Goal: Transaction & Acquisition: Subscribe to service/newsletter

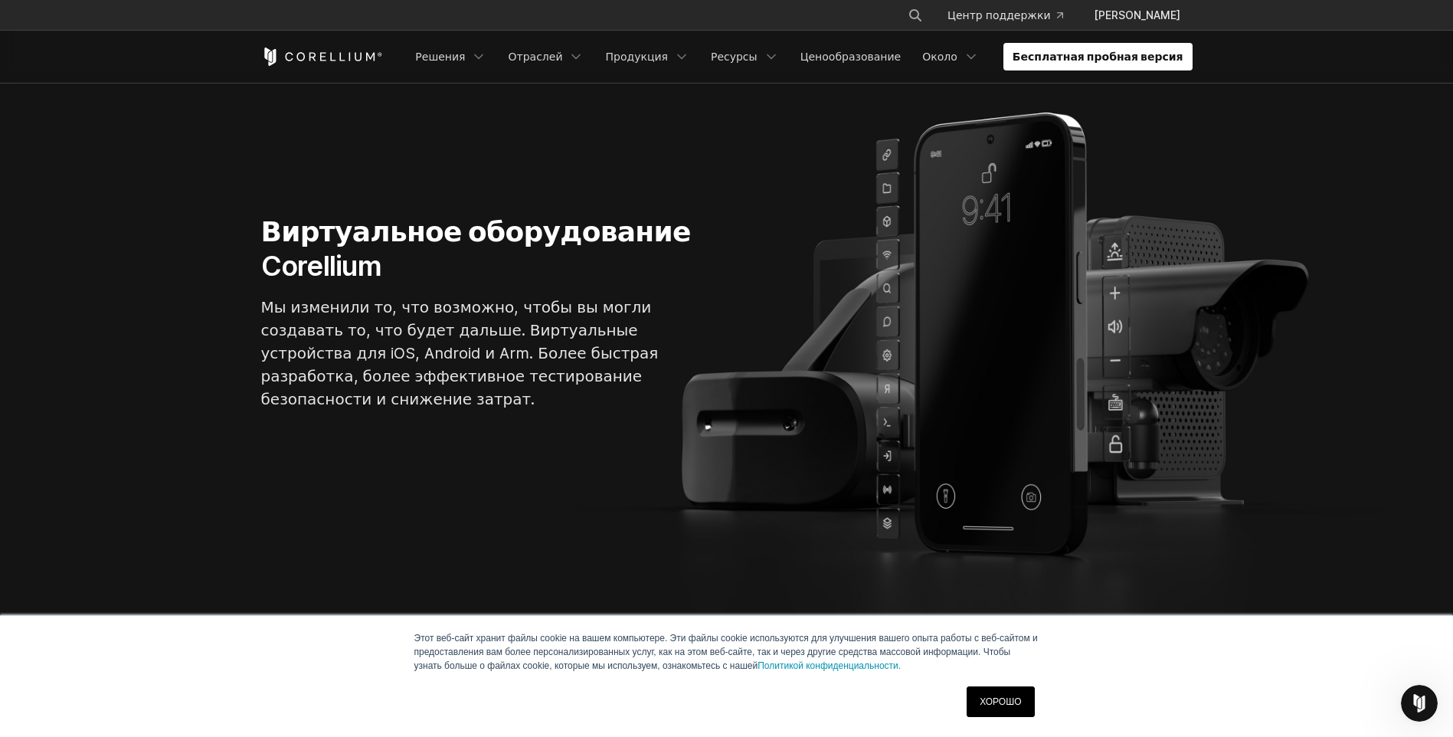
scroll to position [153, 0]
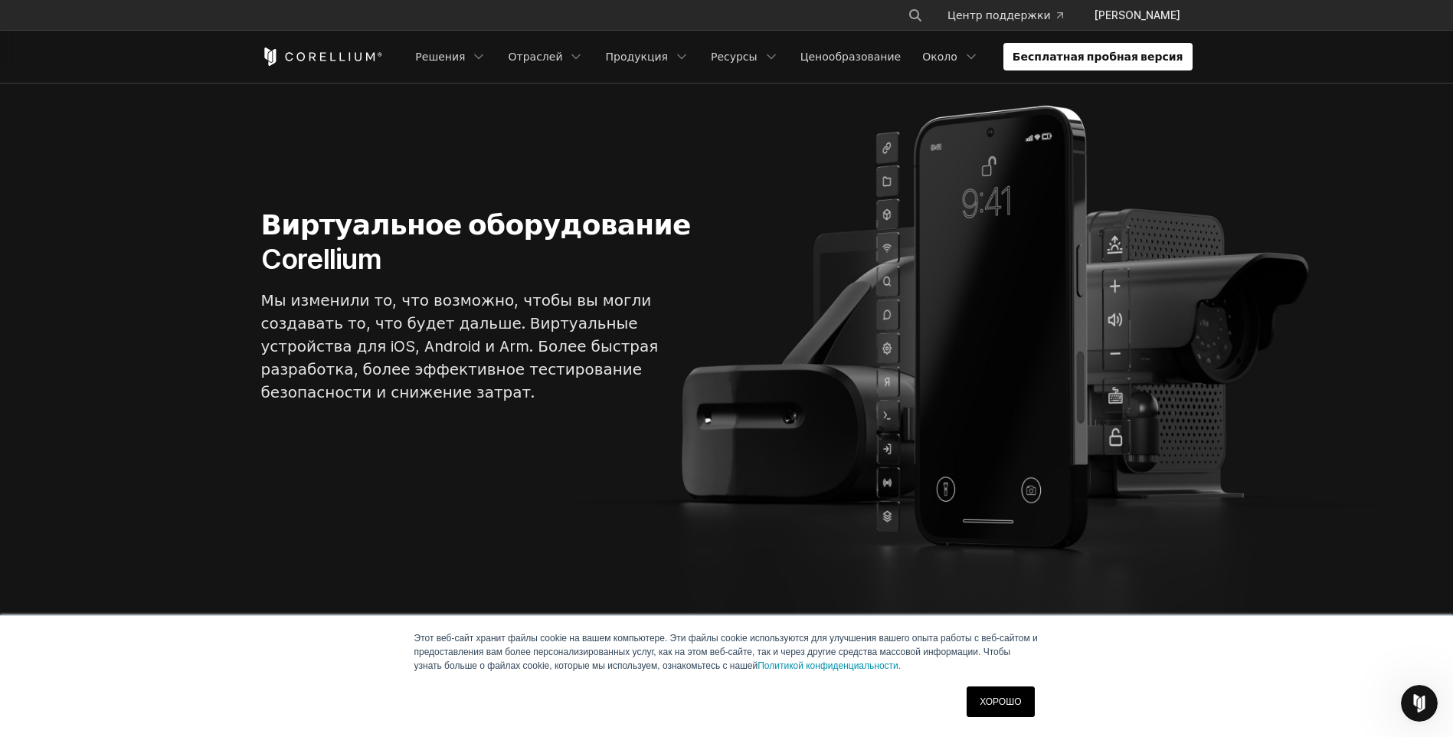
click at [1015, 697] on link "ХОРОШО" at bounding box center [1000, 701] width 67 height 31
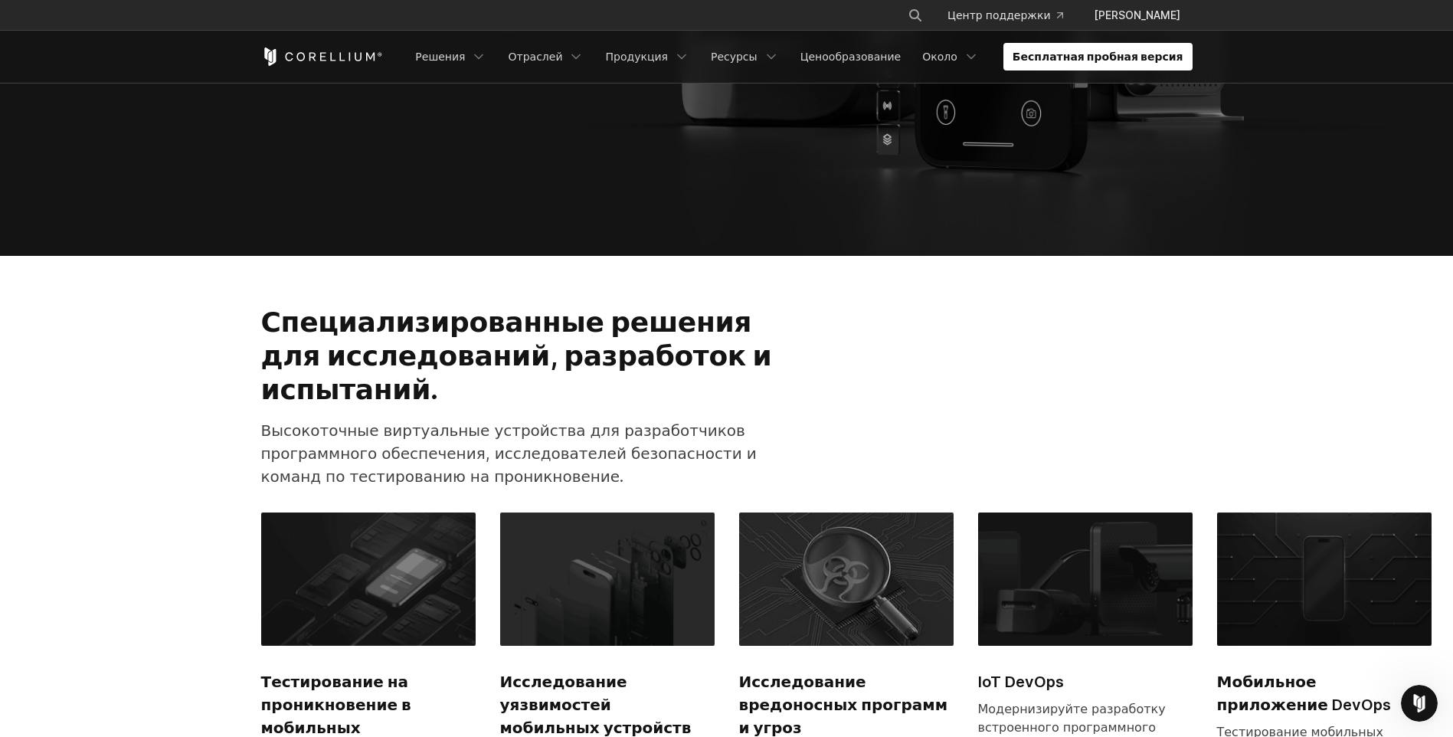
scroll to position [536, 0]
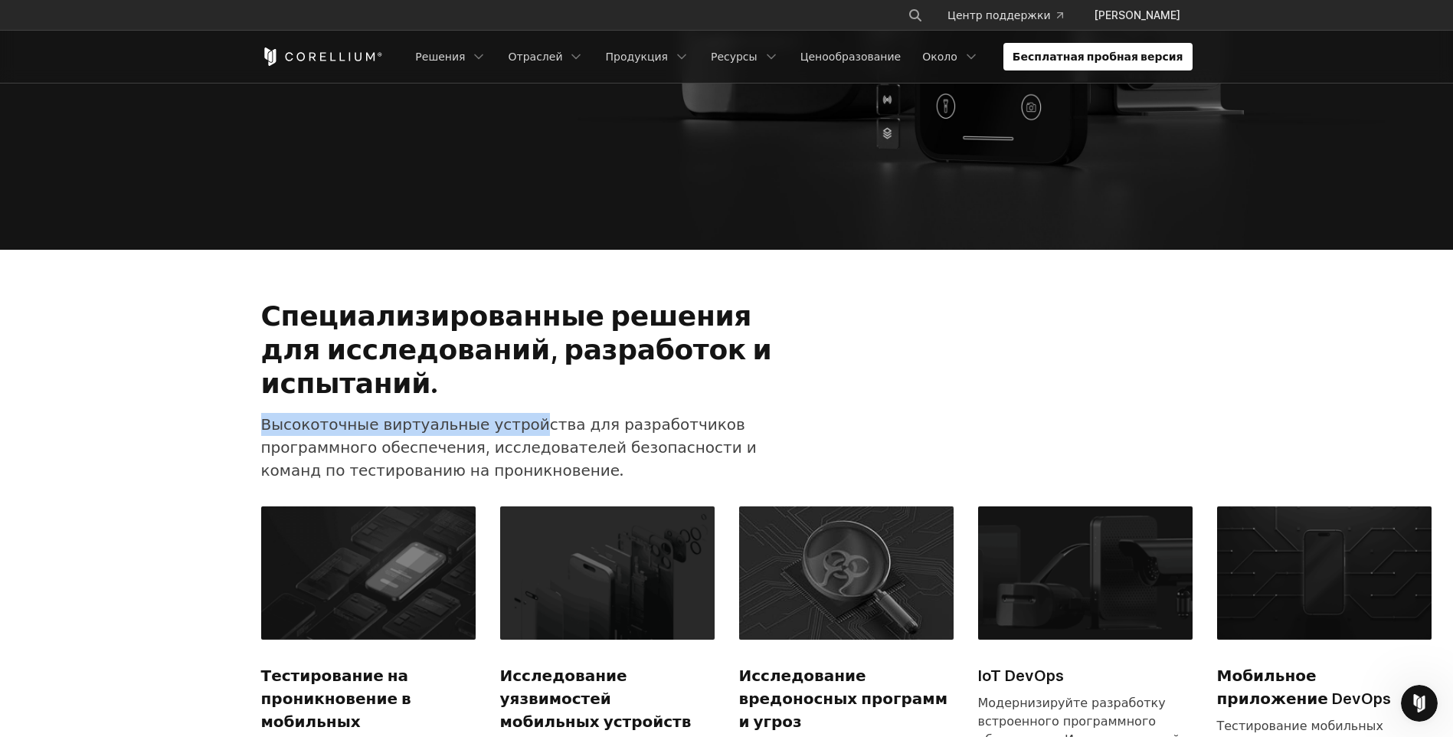
drag, startPoint x: 256, startPoint y: 373, endPoint x: 536, endPoint y: 384, distance: 280.6
click at [536, 384] on div "Специализированные решения для исследований, разработок и испытаний. Высокоточн…" at bounding box center [522, 396] width 553 height 195
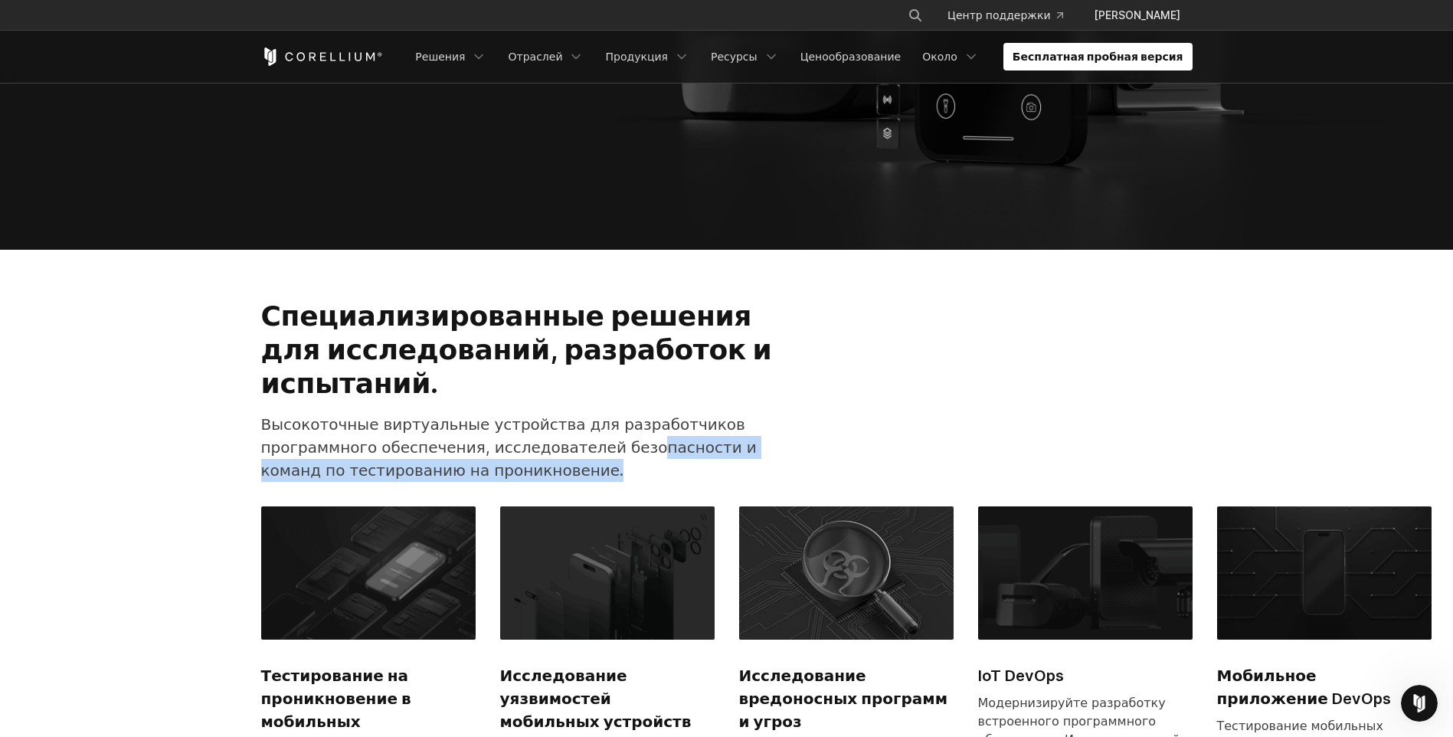
drag, startPoint x: 536, startPoint y: 384, endPoint x: 618, endPoint y: 427, distance: 91.9
click at [618, 427] on p "Высокоточные виртуальные устройства для разработчиков программного обеспечения,…" at bounding box center [522, 447] width 523 height 69
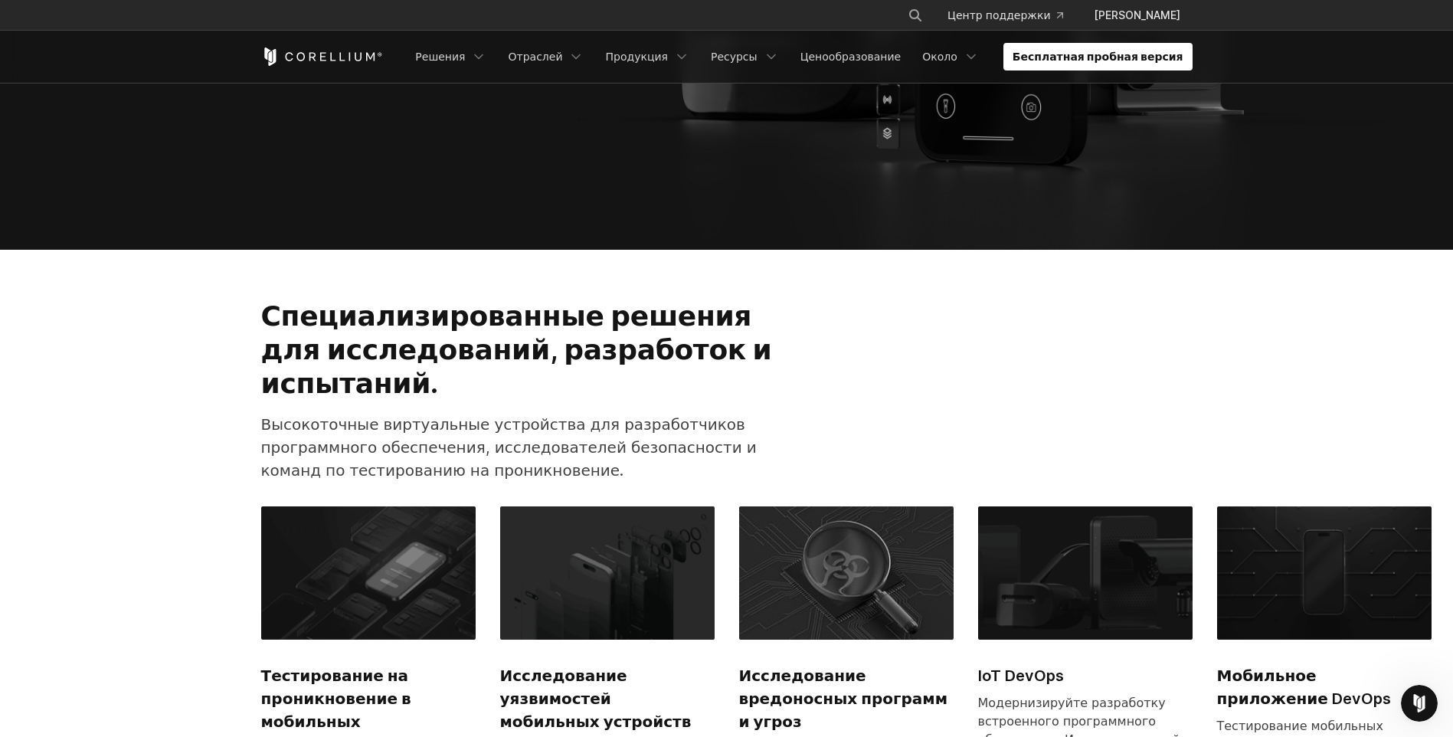
click at [386, 413] on p "Высокоточные виртуальные устройства для разработчиков программного обеспечения,…" at bounding box center [522, 447] width 523 height 69
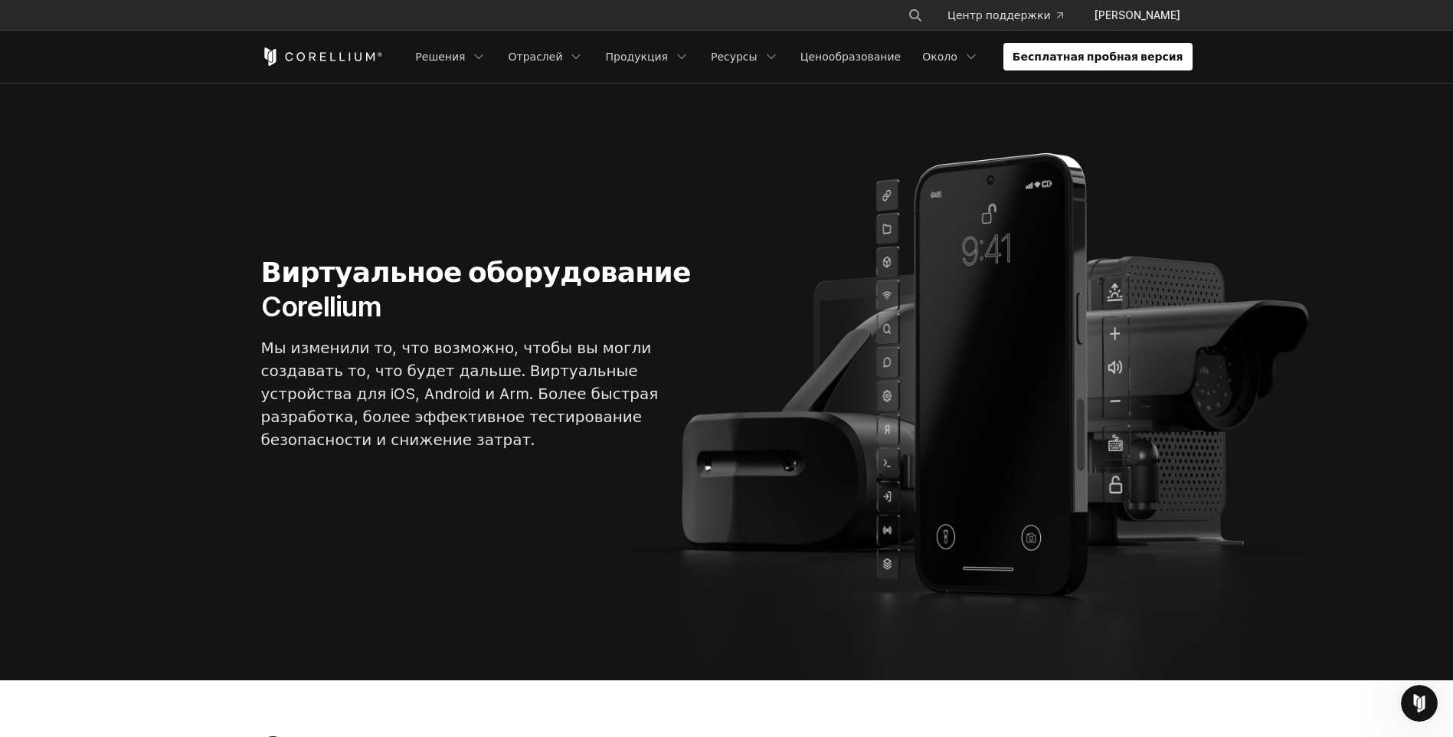
scroll to position [0, 0]
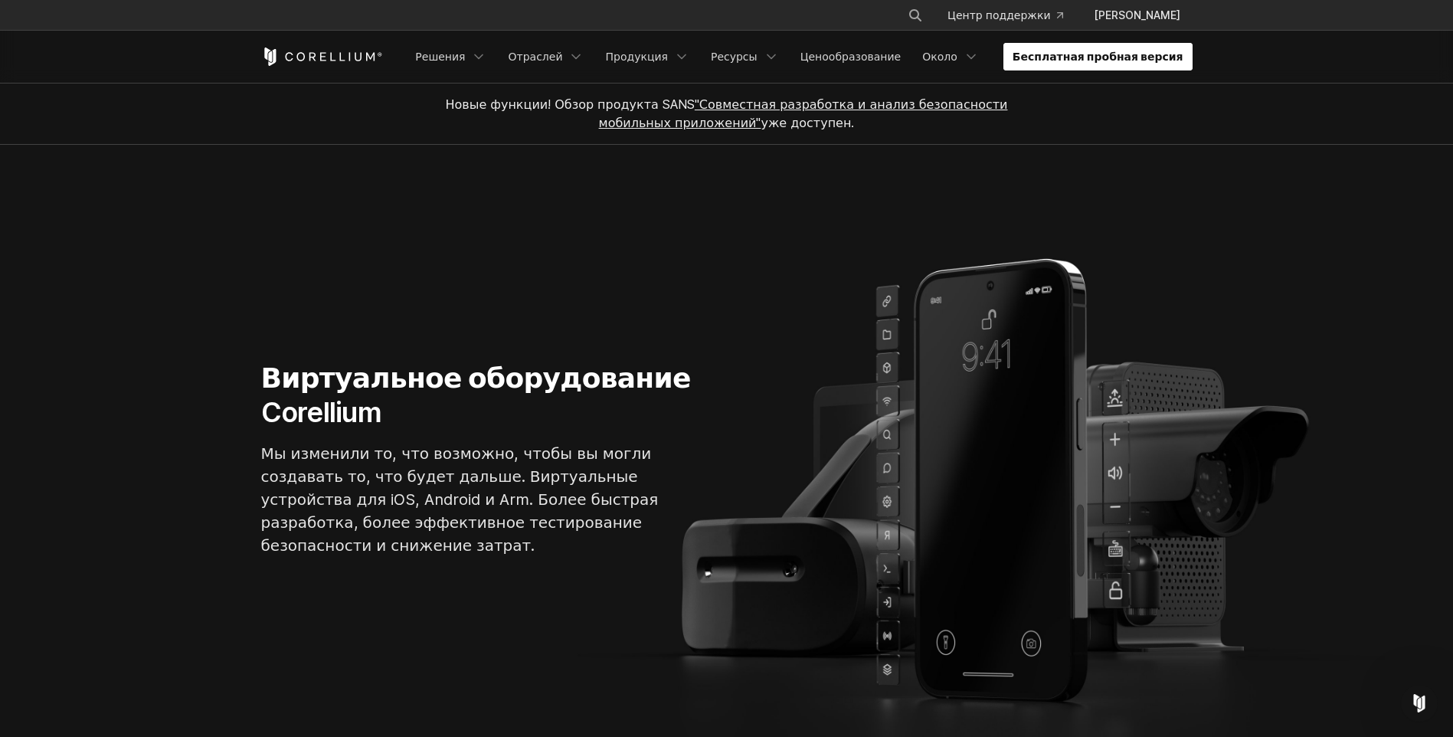
click at [1121, 61] on link "Бесплатная пробная версия" at bounding box center [1098, 57] width 189 height 28
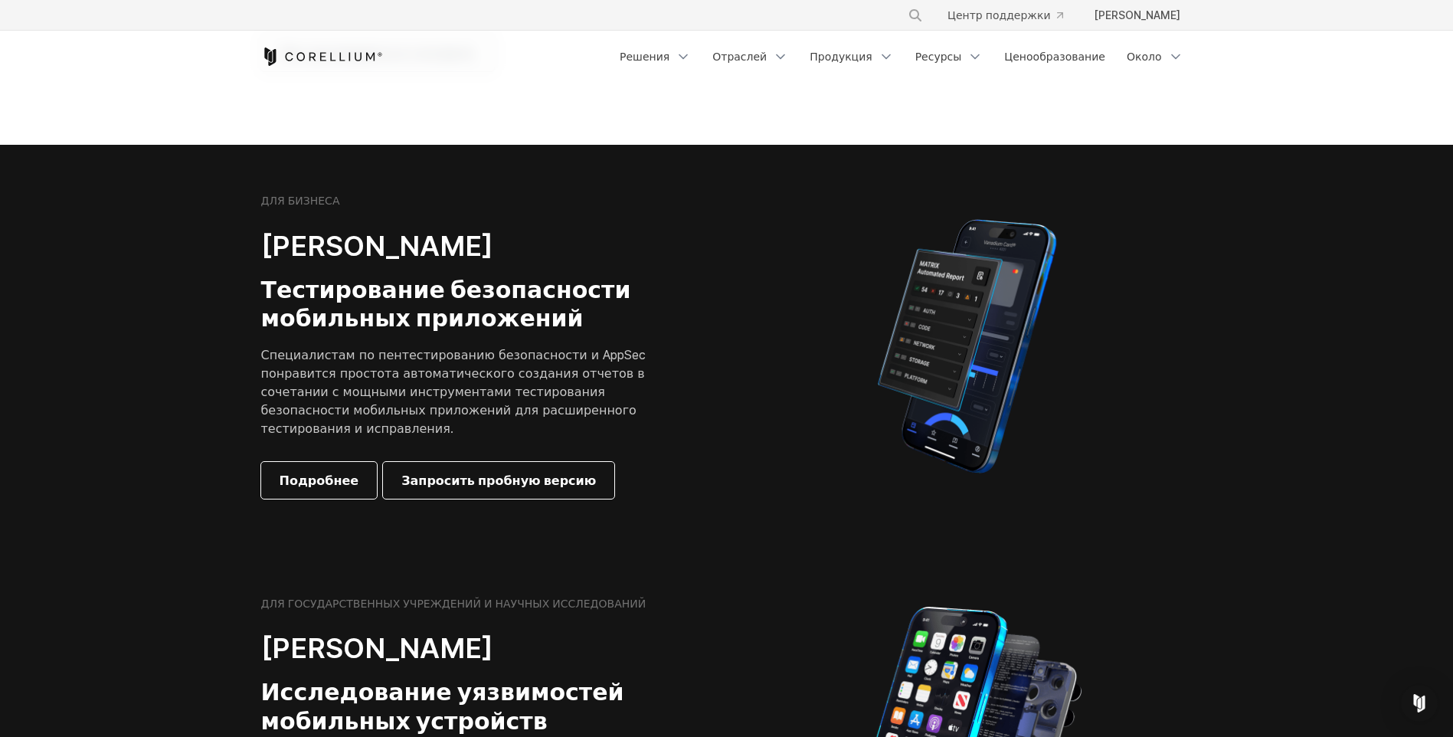
scroll to position [230, 0]
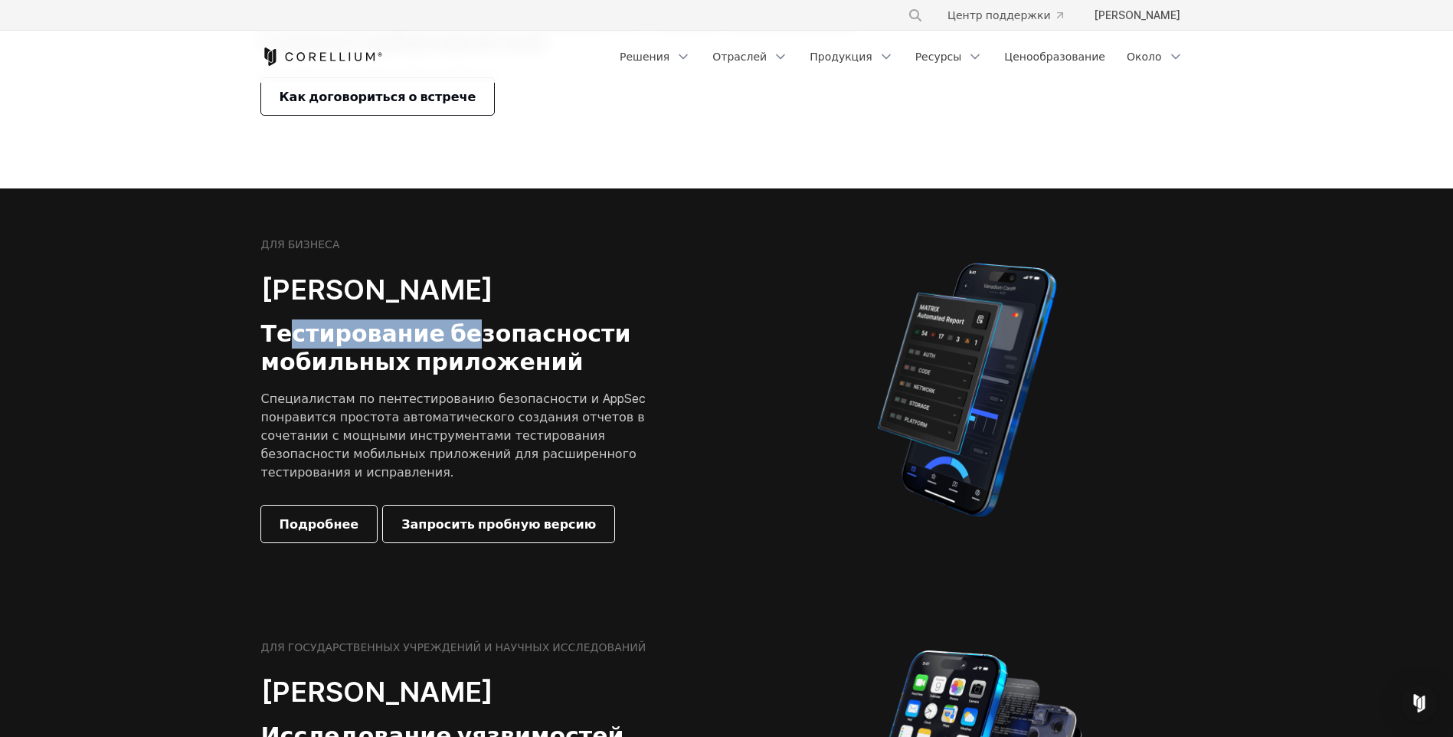
drag, startPoint x: 283, startPoint y: 333, endPoint x: 499, endPoint y: 348, distance: 215.8
click at [499, 348] on h3 "Тестирование безопасности мобильных приложений" at bounding box center [457, 347] width 392 height 57
drag, startPoint x: 499, startPoint y: 348, endPoint x: 611, endPoint y: 403, distance: 124.7
click at [611, 403] on p "Специалистам по пентестированию безопасности и AppSec понравится простота автом…" at bounding box center [457, 435] width 392 height 92
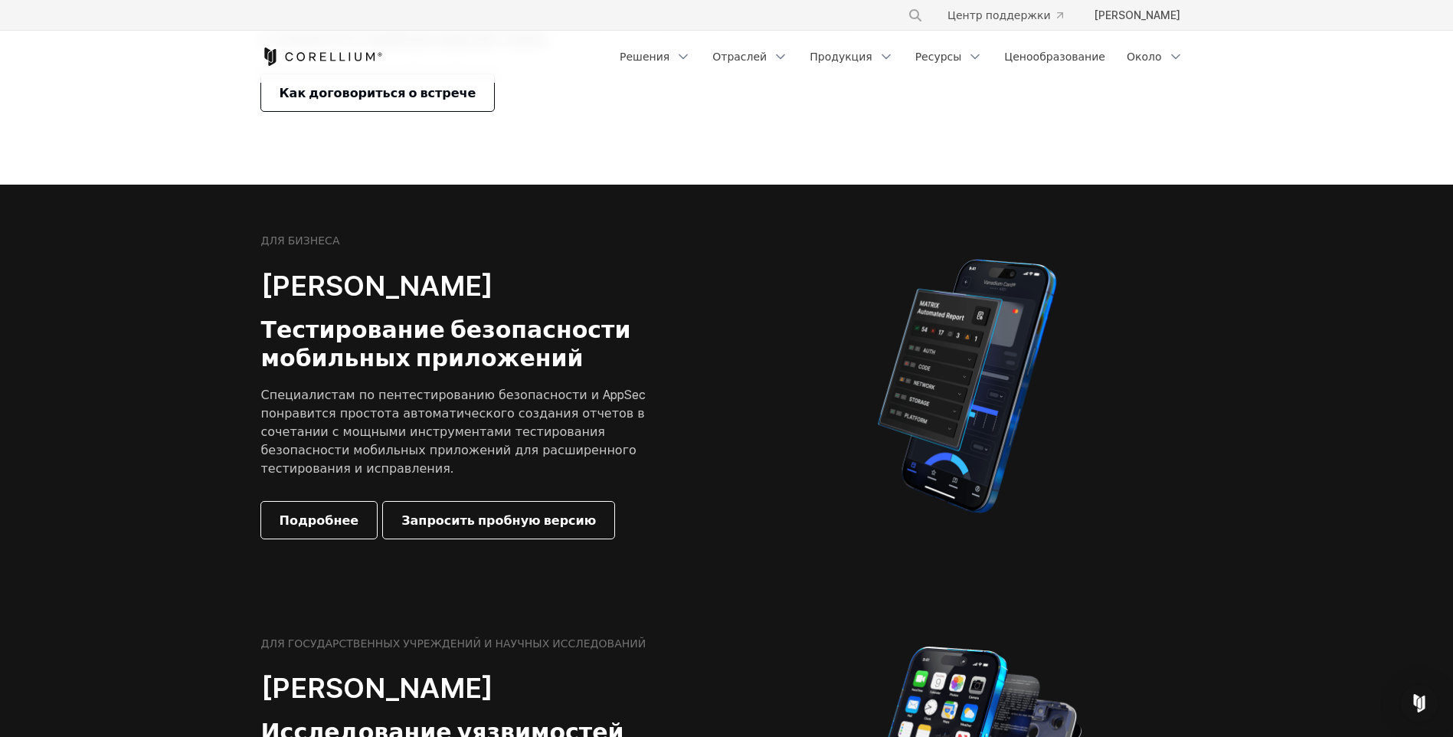
scroll to position [0, 0]
